Goal: Task Accomplishment & Management: Manage account settings

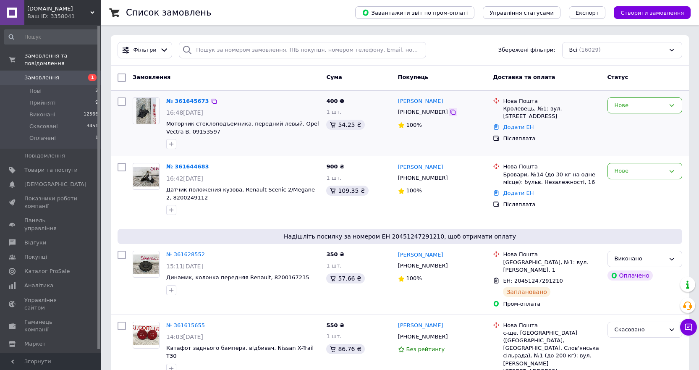
click at [450, 113] on icon at bounding box center [453, 112] width 7 height 7
click at [632, 103] on div "Нове" at bounding box center [639, 105] width 50 height 9
click at [634, 120] on li "Прийнято" at bounding box center [645, 123] width 74 height 16
drag, startPoint x: 417, startPoint y: 181, endPoint x: 427, endPoint y: 182, distance: 10.2
click at [427, 182] on div "+380980287664" at bounding box center [422, 178] width 53 height 11
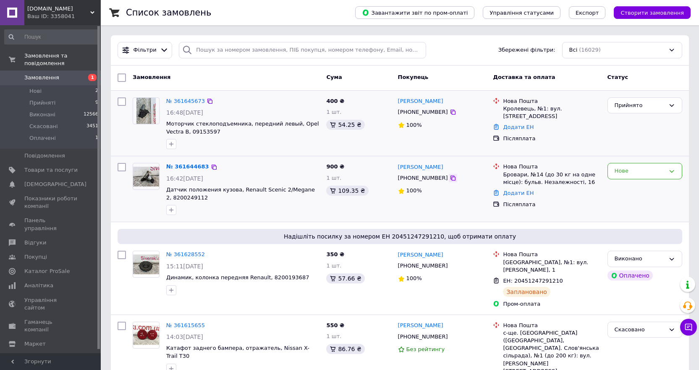
click at [450, 180] on icon at bounding box center [453, 178] width 7 height 7
click at [652, 173] on div "Нове" at bounding box center [639, 171] width 50 height 9
click at [651, 184] on li "Прийнято" at bounding box center [645, 189] width 74 height 16
click at [68, 97] on li "Прийняті 9" at bounding box center [51, 103] width 103 height 12
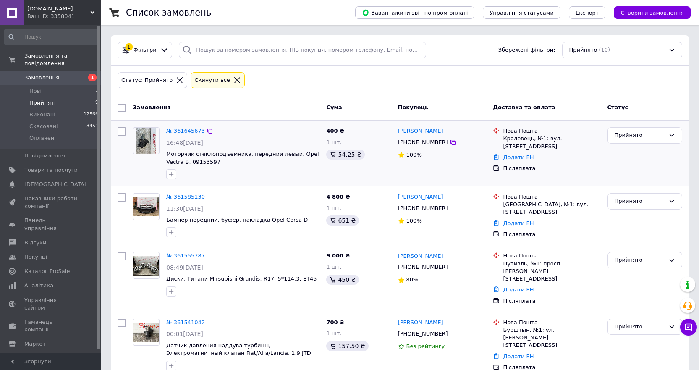
click at [59, 74] on span "Замовлення" at bounding box center [50, 78] width 53 height 8
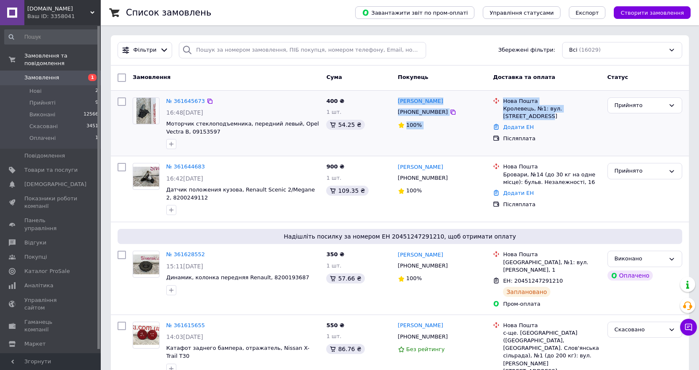
drag, startPoint x: 594, startPoint y: 108, endPoint x: 397, endPoint y: 101, distance: 197.8
click at [397, 101] on div "№ 361645673 16:48, 12.09.2025 Моторчик стеклоподъемника, передний левый, Opel V…" at bounding box center [399, 123] width 571 height 59
copy div "Роман Ковтун +380977231673 100% Нова Пошта Кролевець, №1: вул. Героїв Крут, 15"
drag, startPoint x: 640, startPoint y: 109, endPoint x: 637, endPoint y: 113, distance: 4.5
click at [640, 109] on div "Прийнято" at bounding box center [639, 105] width 50 height 9
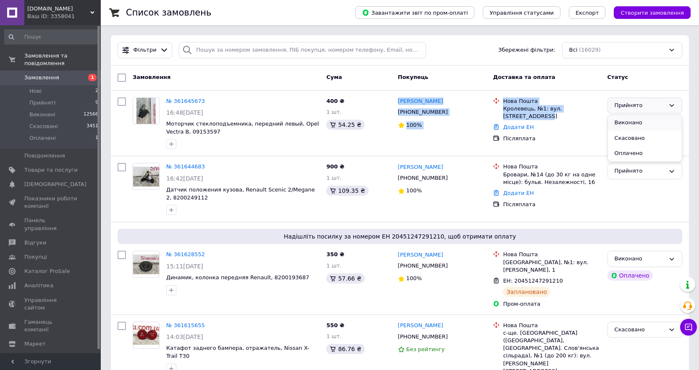
click at [619, 125] on li "Виконано" at bounding box center [645, 123] width 74 height 16
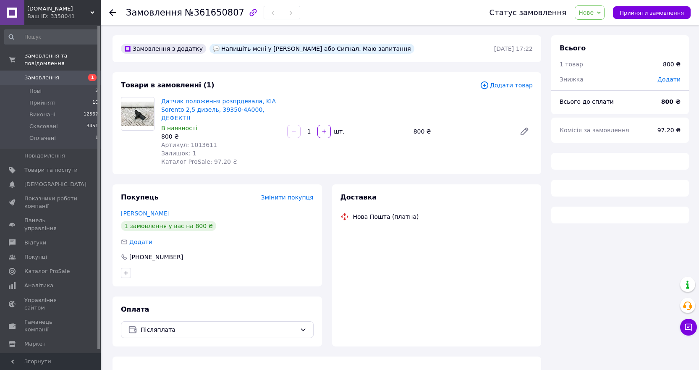
drag, startPoint x: 186, startPoint y: 108, endPoint x: 187, endPoint y: 87, distance: 20.6
